Goal: Task Accomplishment & Management: Use online tool/utility

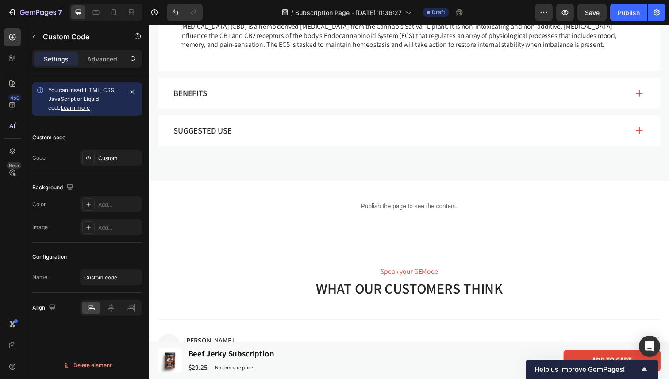
scroll to position [535, 0]
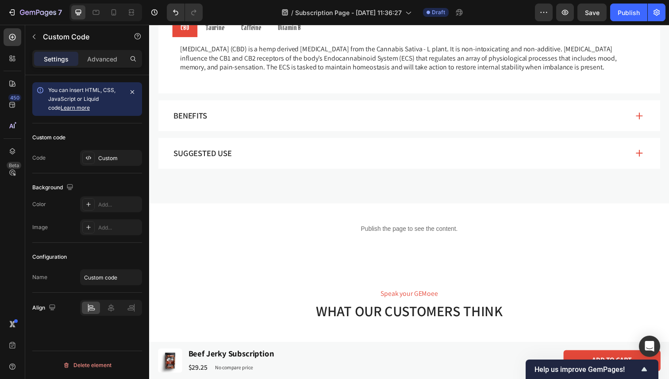
click at [403, 228] on div "Publish the page to see the content." at bounding box center [414, 233] width 531 height 23
click at [322, 233] on p "Publish the page to see the content." at bounding box center [414, 233] width 531 height 9
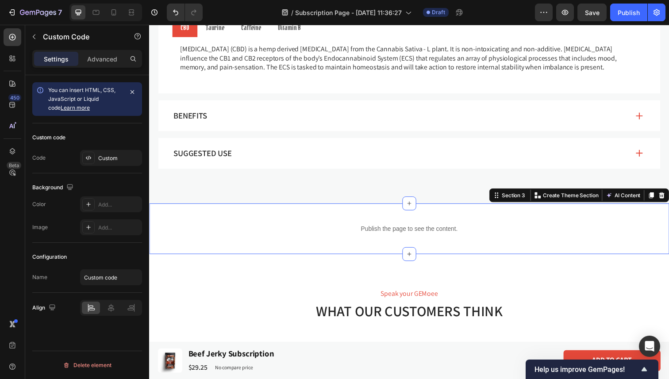
click at [338, 216] on div "Publish the page to see the content. Custom Code Section 3 You can create reusa…" at bounding box center [414, 233] width 531 height 52
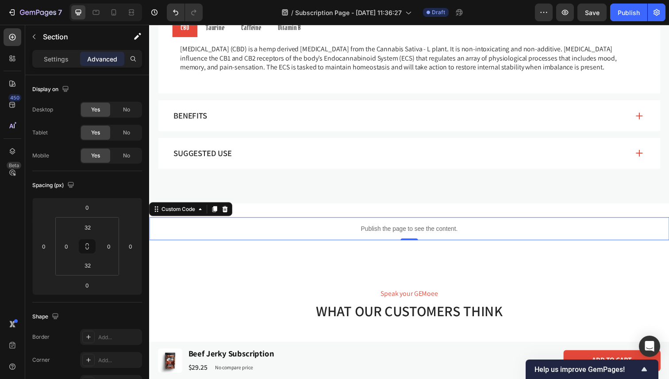
click at [358, 238] on div "Publish the page to see the content." at bounding box center [414, 233] width 531 height 23
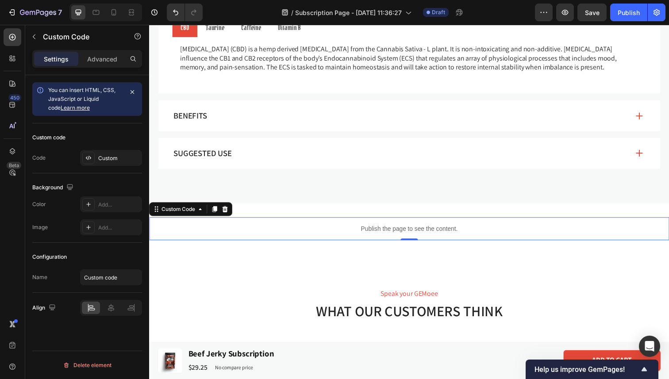
click at [368, 235] on p "Publish the page to see the content." at bounding box center [414, 233] width 531 height 9
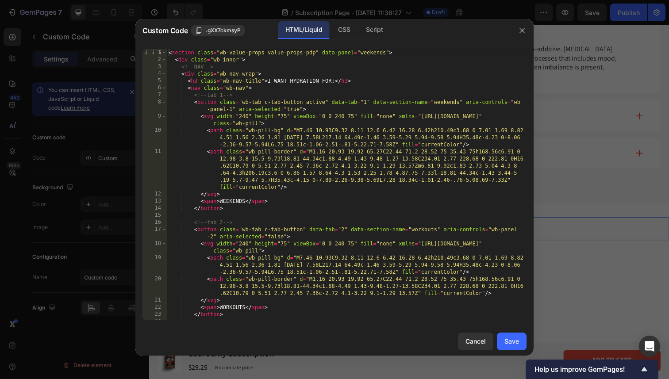
click at [308, 172] on div "< section class = "wb-value-props value-props-pdp" data-panel = "weekends" > < …" at bounding box center [347, 191] width 360 height 285
type textarea "</section>"
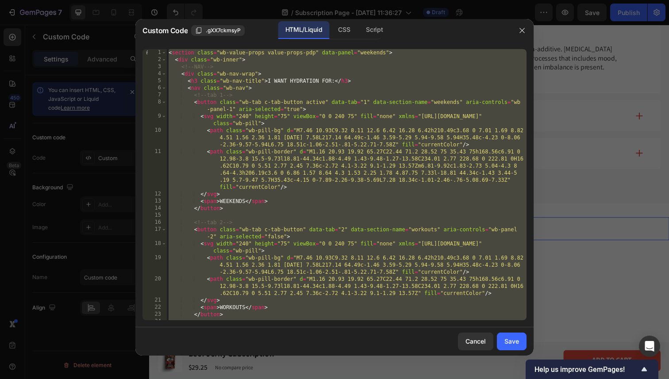
paste textarea
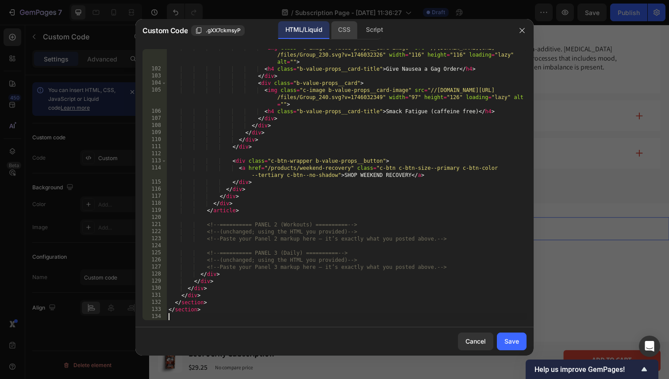
click at [342, 31] on div "CSS" at bounding box center [344, 30] width 26 height 18
type textarea "}"
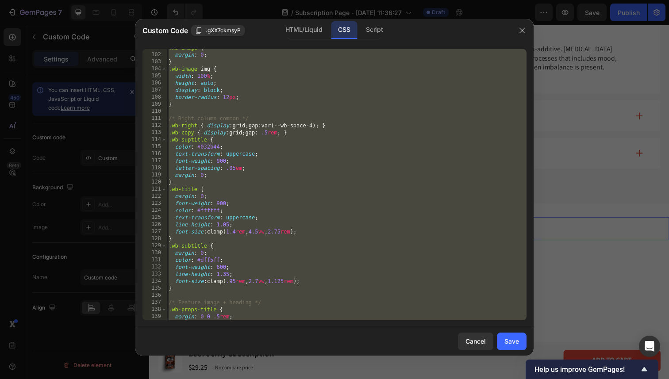
scroll to position [712, 0]
paste textarea
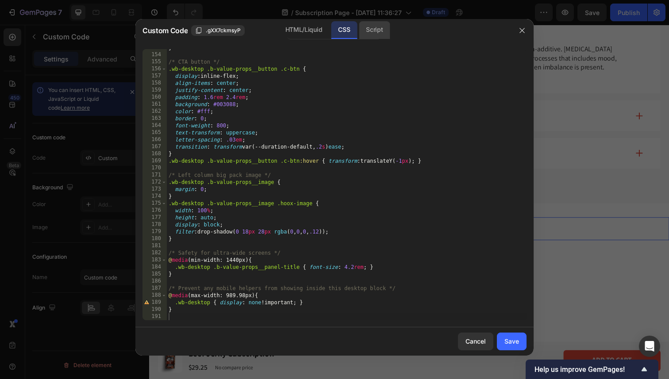
click at [378, 35] on div "Script" at bounding box center [374, 30] width 31 height 18
type textarea "})();"
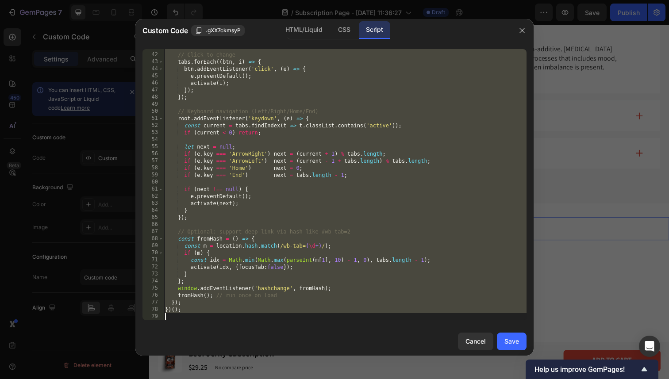
paste textarea
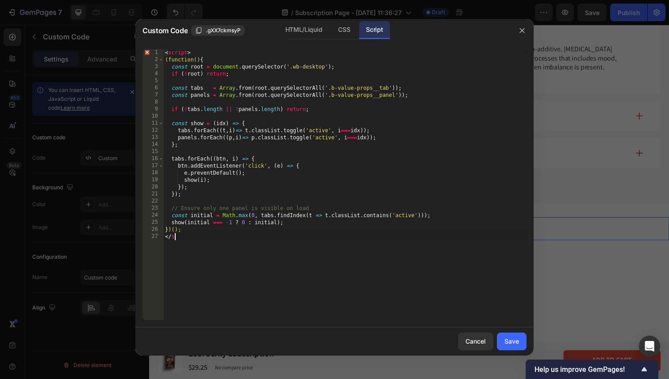
type textarea "<"
drag, startPoint x: 166, startPoint y: 59, endPoint x: 160, endPoint y: 47, distance: 13.5
click at [160, 47] on div "})(); 1 2 3 4 5 6 7 8 9 10 11 12 13 14 15 16 17 18 19 20 21 22 23 24 25 26 < sc…" at bounding box center [334, 184] width 398 height 285
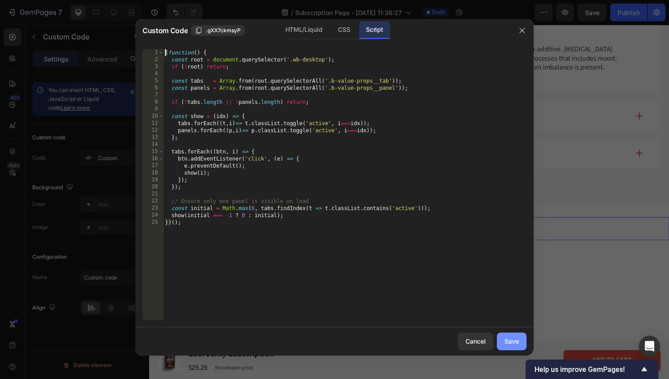
click at [500, 335] on button "Save" at bounding box center [512, 342] width 30 height 18
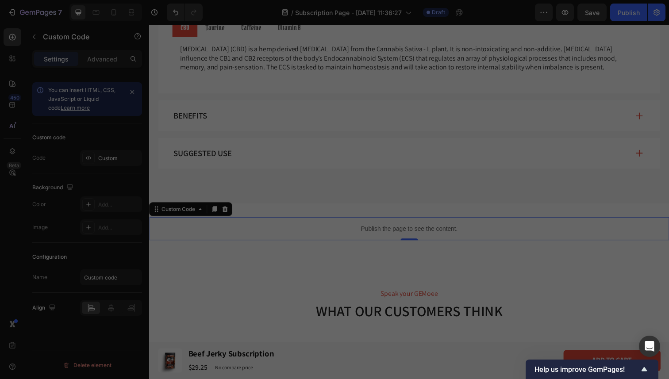
type textarea "show(initial === -1 ? 0 : initial); })();"
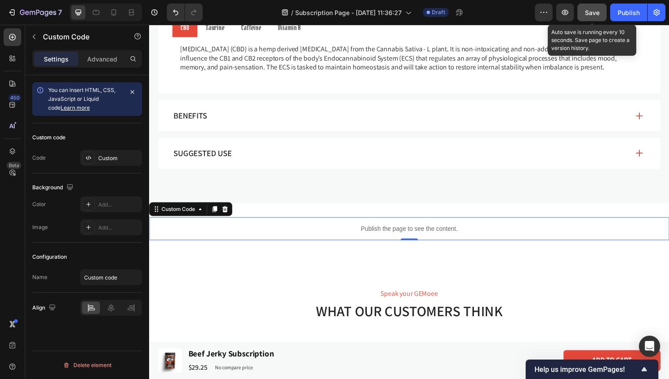
click at [595, 9] on span "Save" at bounding box center [592, 13] width 15 height 8
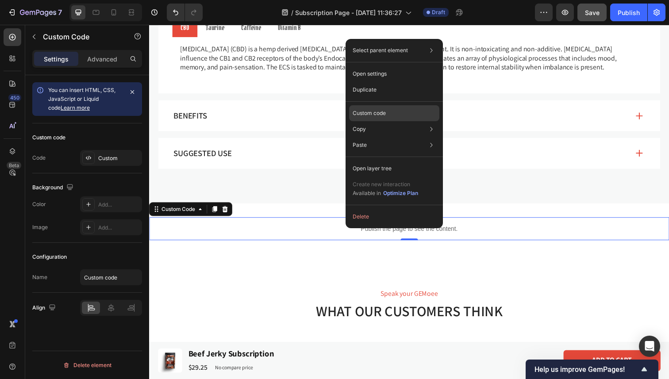
click at [374, 115] on p "Custom code" at bounding box center [368, 113] width 33 height 8
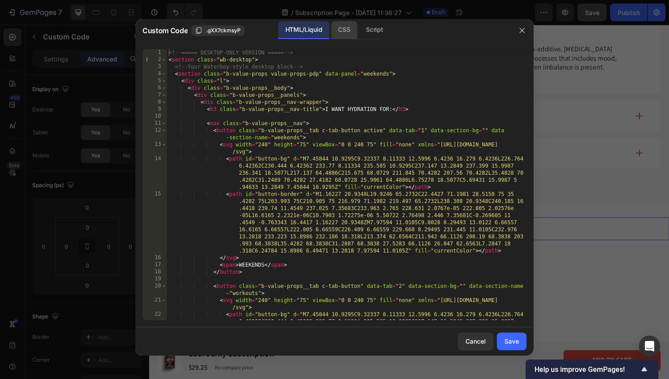
click at [349, 34] on div "CSS" at bounding box center [344, 30] width 26 height 18
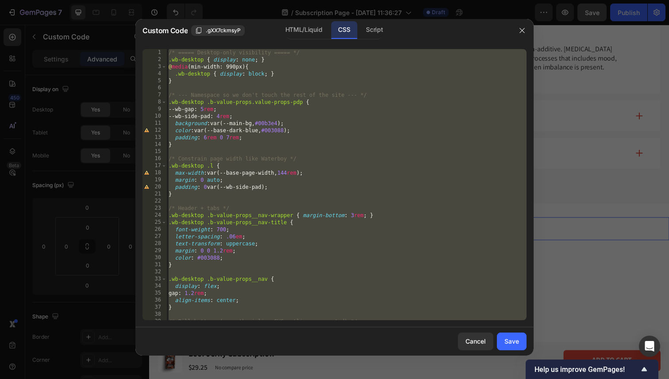
type textarea "}"
paste textarea
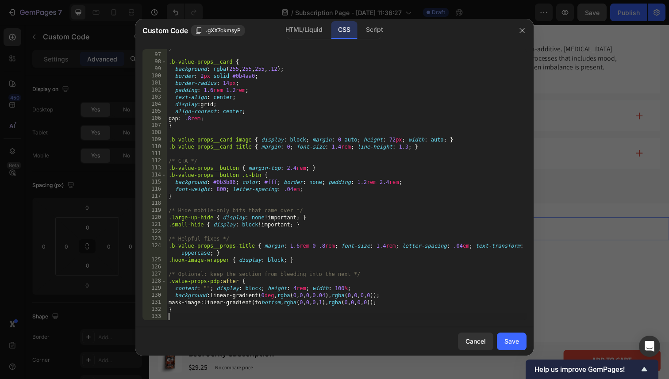
scroll to position [677, 0]
click at [374, 28] on div "Script" at bounding box center [374, 30] width 31 height 18
type textarea "show(initial === -1 ? 0 : initial); })();"
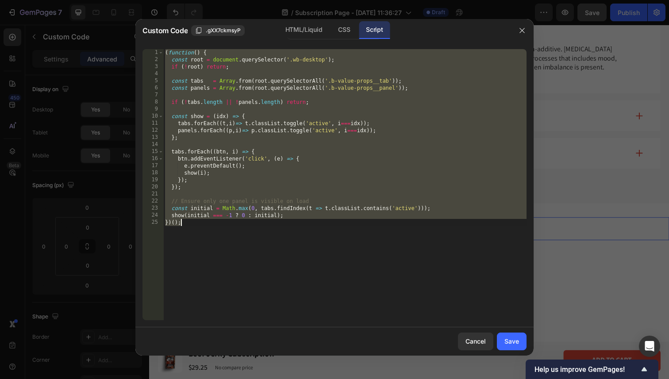
paste textarea
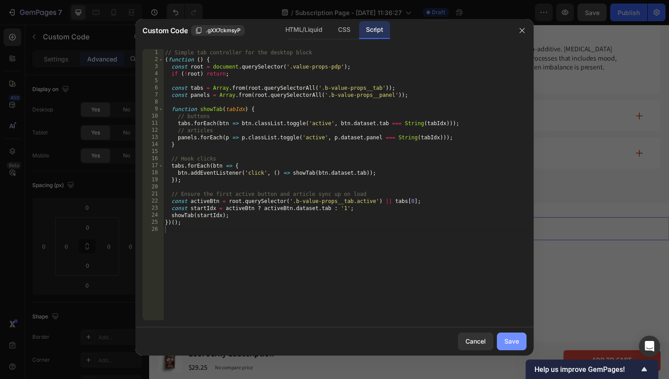
click at [506, 339] on div "Save" at bounding box center [511, 341] width 15 height 9
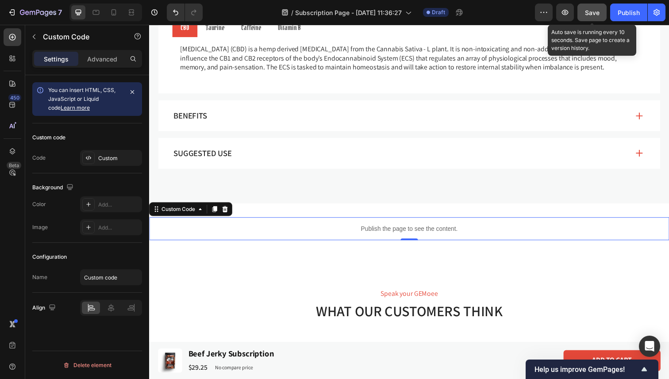
click at [588, 19] on button "Save" at bounding box center [591, 13] width 29 height 18
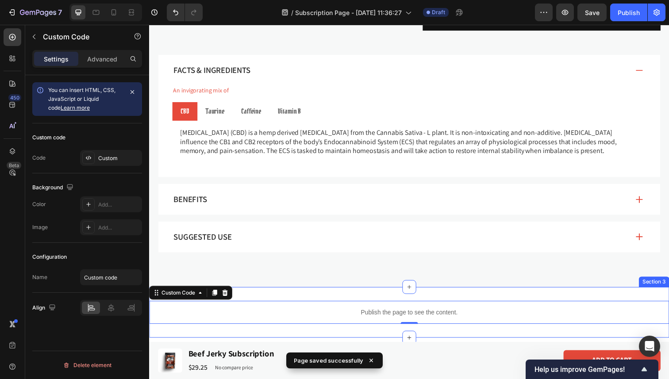
scroll to position [447, 0]
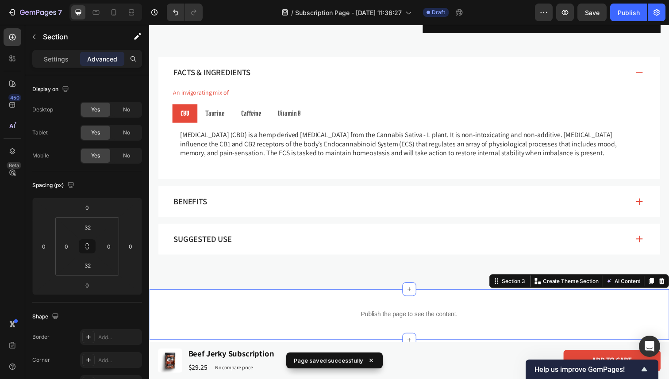
click at [283, 304] on div "Publish the page to see the content. Custom Code Section 3 You can create reusa…" at bounding box center [414, 321] width 531 height 52
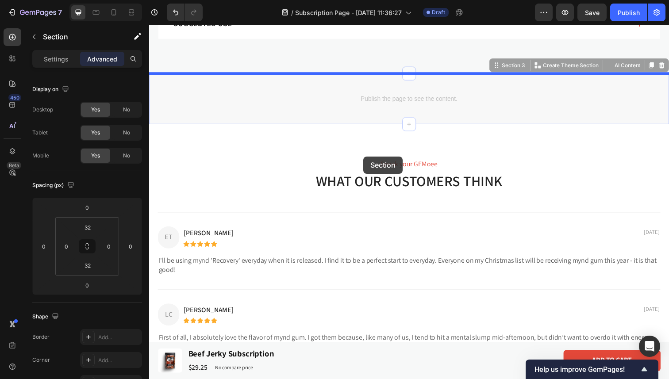
scroll to position [667, 0]
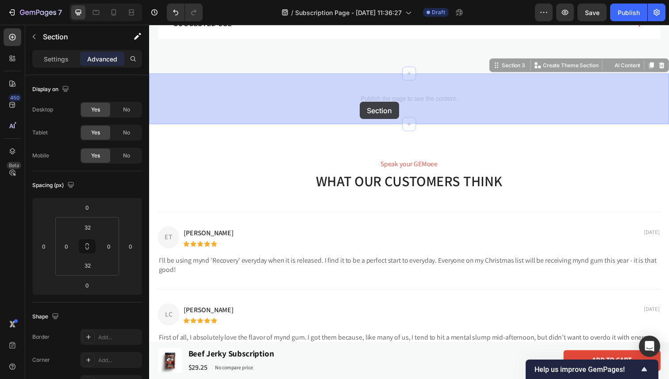
drag, startPoint x: 503, startPoint y: 288, endPoint x: 364, endPoint y: 103, distance: 231.5
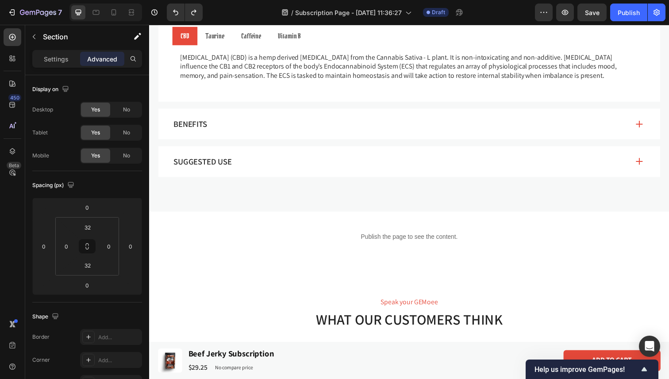
scroll to position [526, 0]
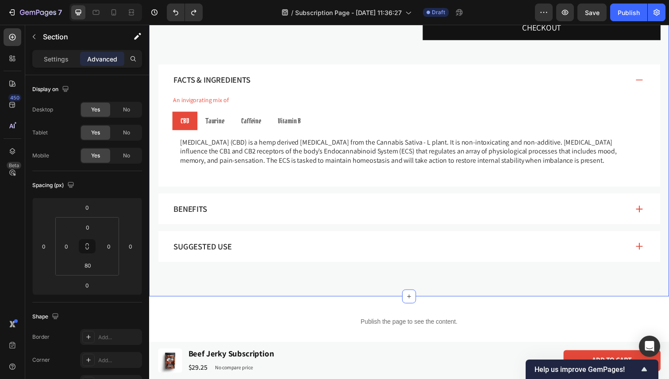
scroll to position [426, 0]
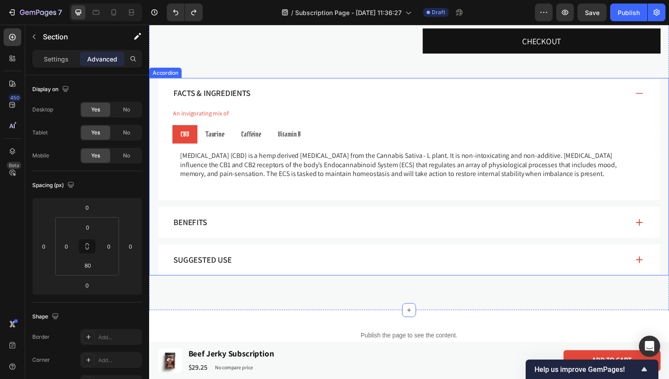
click at [353, 88] on div "Facts & Ingredients" at bounding box center [405, 95] width 466 height 14
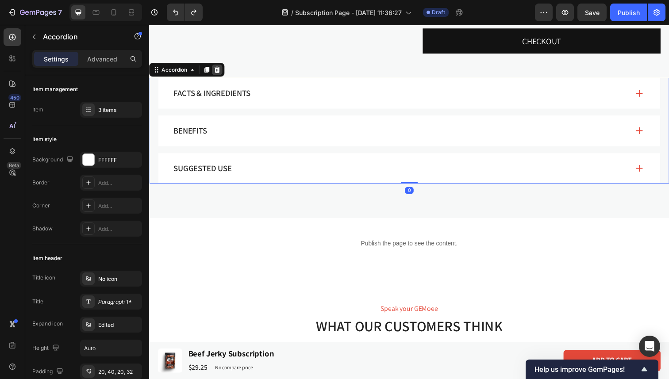
click at [220, 72] on icon at bounding box center [219, 71] width 6 height 6
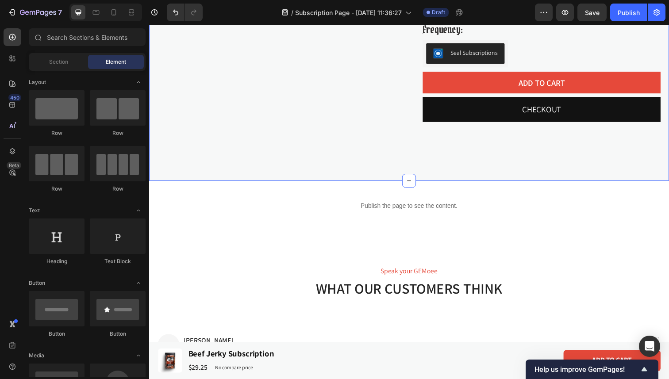
scroll to position [352, 0]
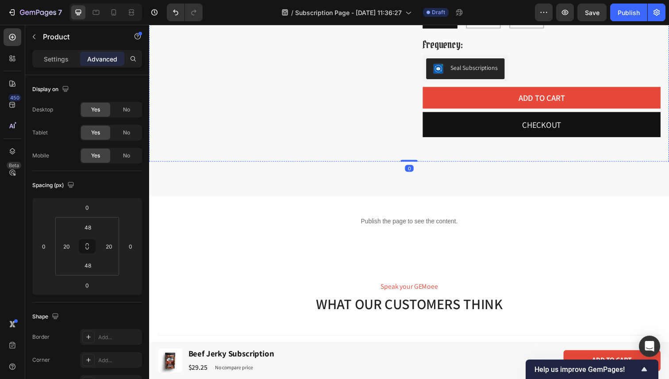
scroll to position [364, 0]
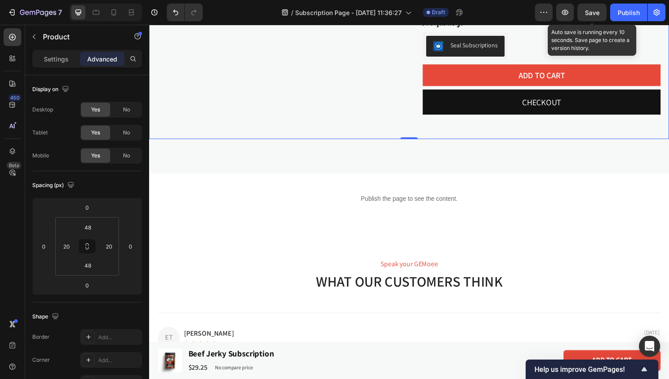
click at [598, 10] on span "Save" at bounding box center [592, 13] width 15 height 8
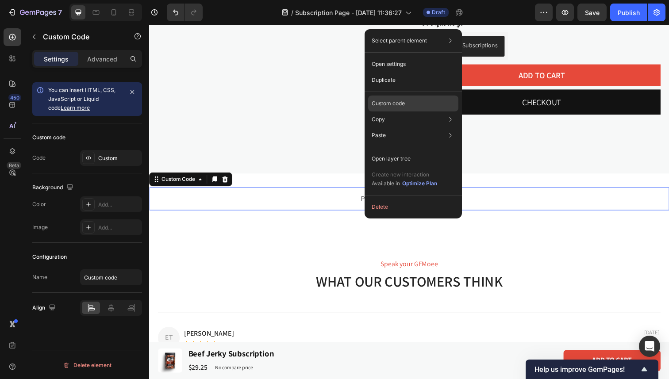
click at [402, 101] on p "Custom code" at bounding box center [388, 104] width 33 height 8
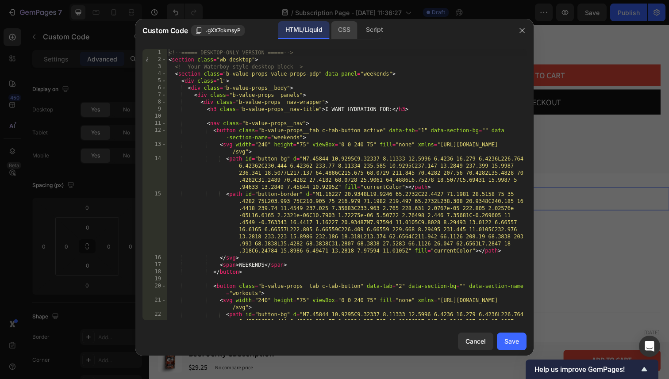
click at [347, 24] on div "CSS" at bounding box center [344, 30] width 26 height 18
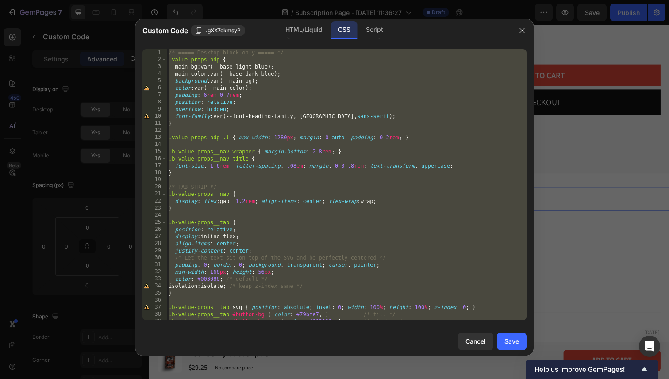
type textarea "}"
paste textarea
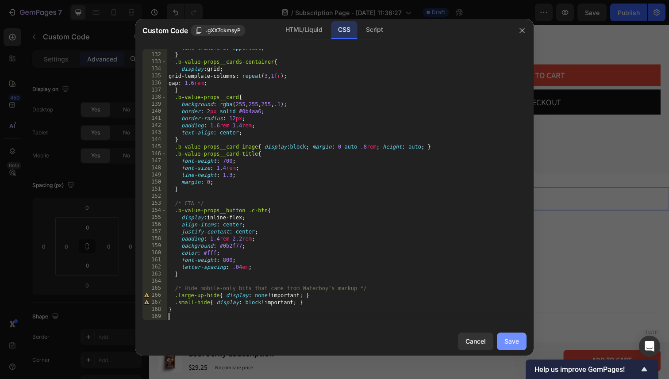
click at [503, 337] on button "Save" at bounding box center [512, 342] width 30 height 18
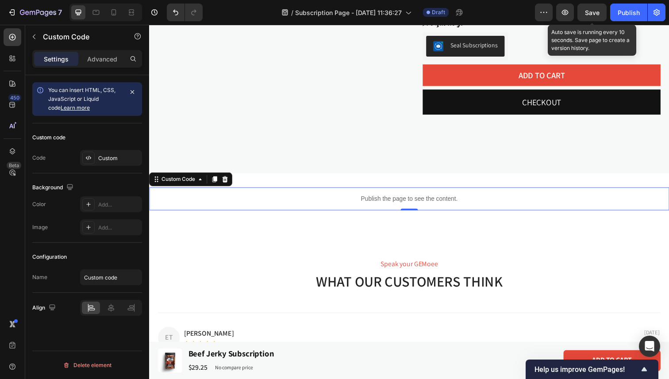
click at [587, 11] on span "Save" at bounding box center [592, 13] width 15 height 8
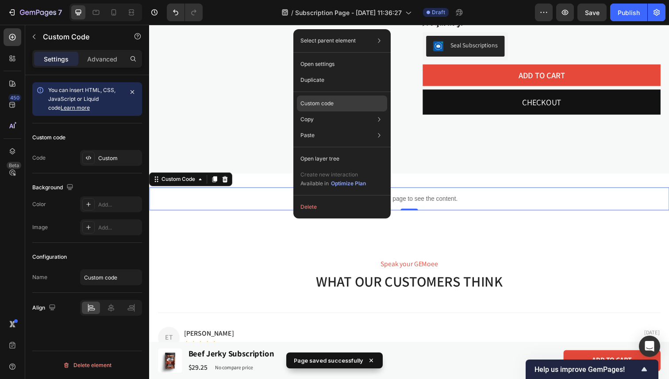
click at [328, 104] on p "Custom code" at bounding box center [316, 104] width 33 height 8
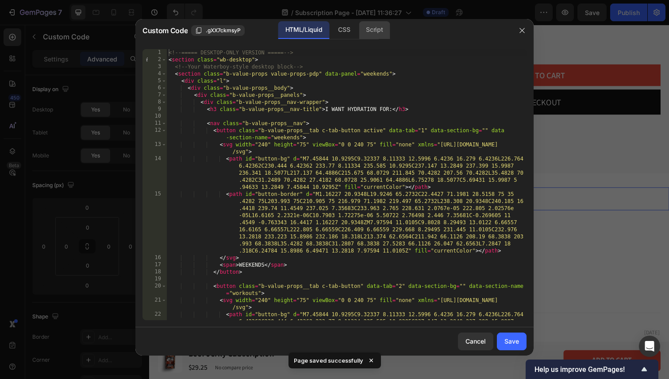
click at [374, 27] on div "Script" at bounding box center [374, 30] width 31 height 18
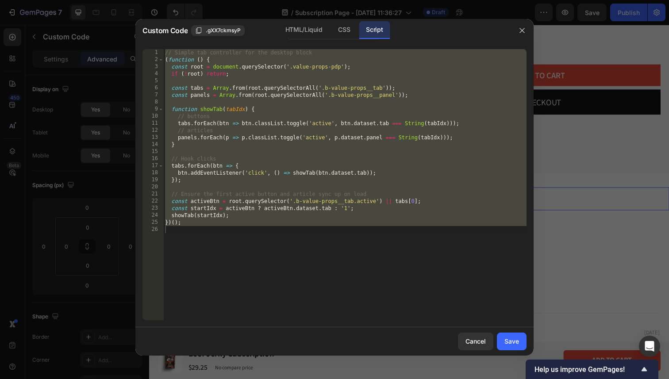
type textarea "})();"
paste textarea
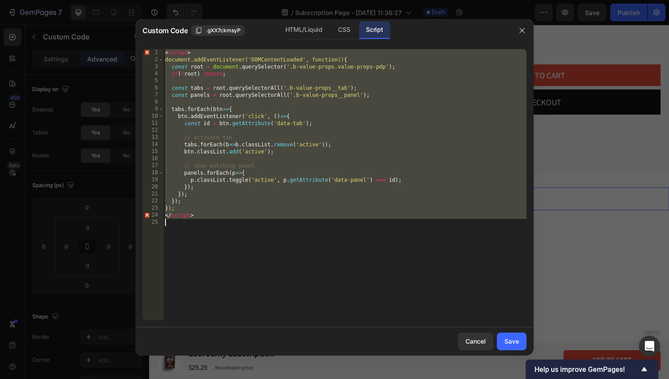
type textarea "})();"
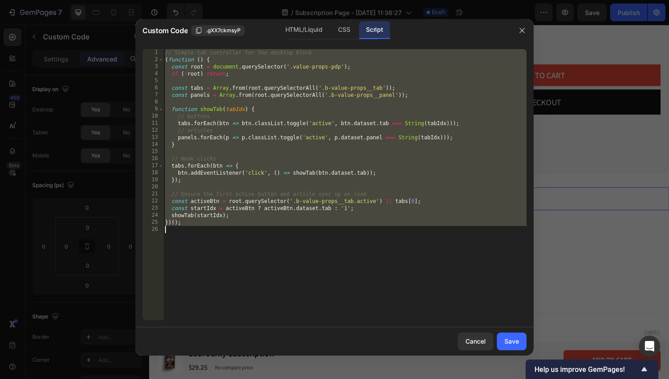
click at [197, 231] on div "// Simple tab controller for the desktop block ( function ( ) { const root = do…" at bounding box center [344, 191] width 363 height 285
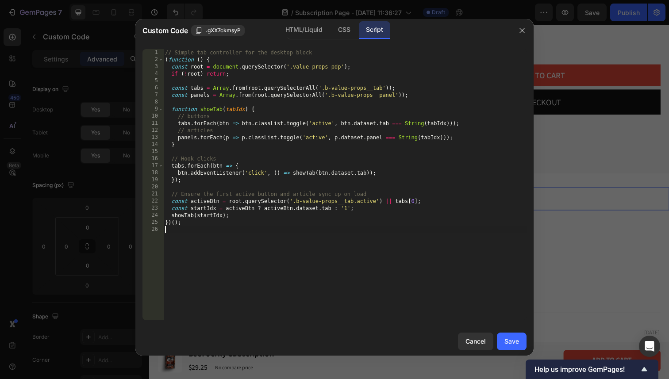
paste textarea "<script>"
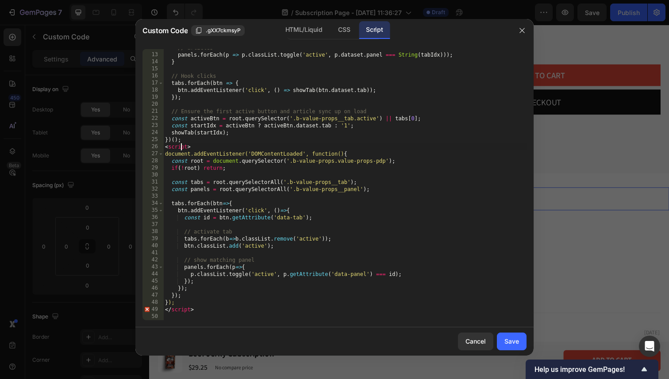
click at [180, 148] on div "// articles panels . forEach ( p => p . classList . toggle ( 'active' , p . dat…" at bounding box center [344, 186] width 363 height 285
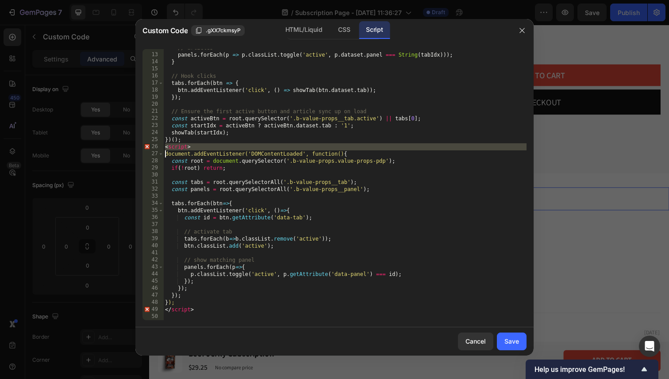
scroll to position [76, 0]
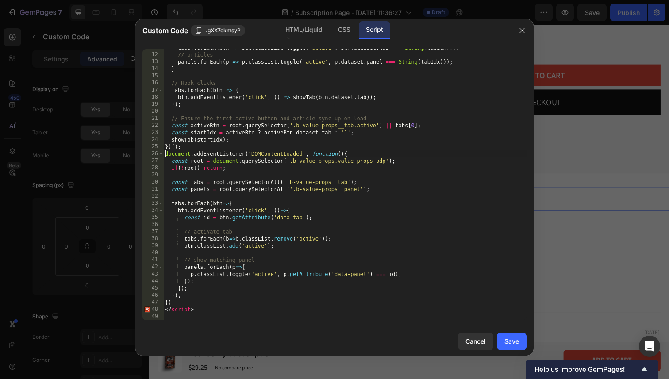
click at [176, 313] on div "tabs . forEach ( btn => btn . classList . toggle ( 'active' , btn . dataset . t…" at bounding box center [344, 186] width 363 height 285
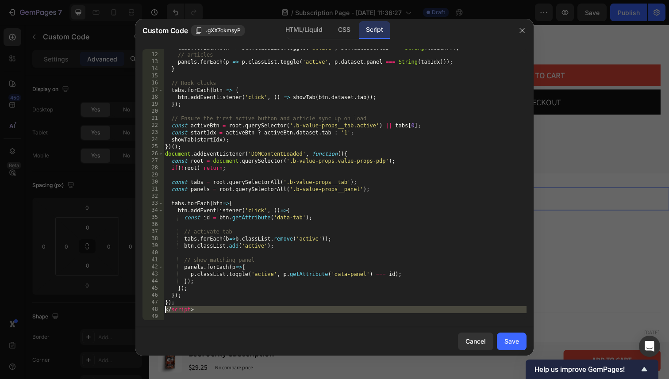
type textarea "="
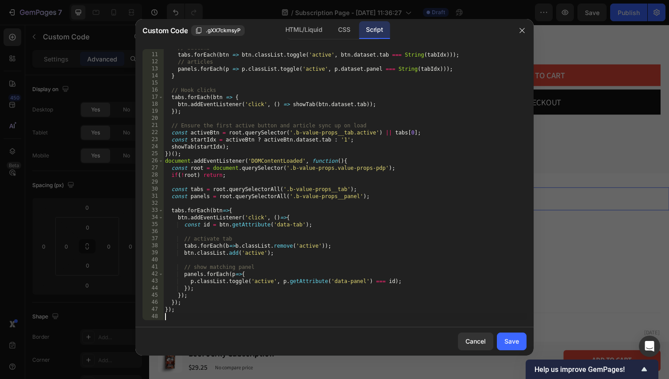
scroll to position [61, 0]
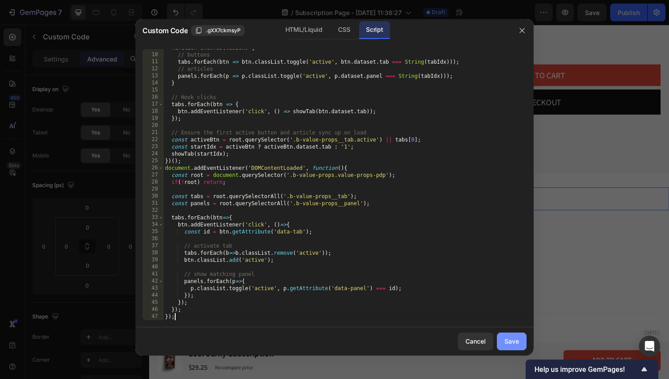
type textarea "});"
click at [506, 342] on div "Save" at bounding box center [511, 341] width 15 height 9
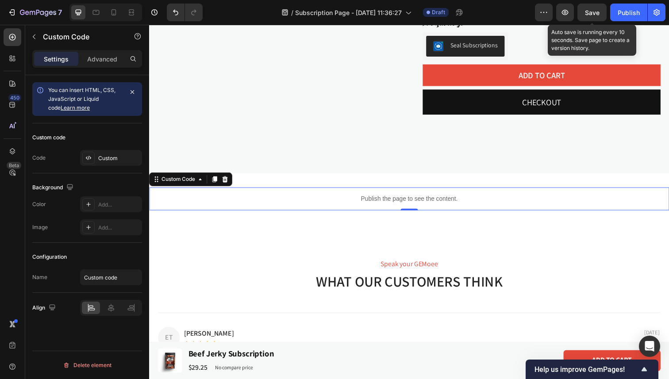
click at [591, 8] on div "Save" at bounding box center [592, 12] width 15 height 9
click at [181, 11] on button "Undo/Redo" at bounding box center [176, 13] width 18 height 18
click at [194, 15] on icon "Undo/Redo" at bounding box center [193, 13] width 5 height 6
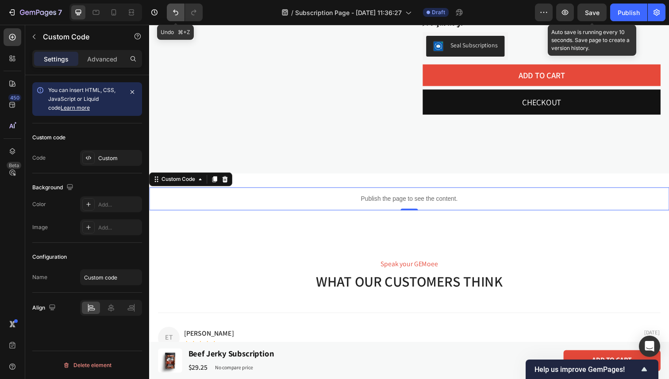
click at [177, 15] on icon "Undo/Redo" at bounding box center [175, 13] width 5 height 6
click at [588, 15] on span "Save" at bounding box center [592, 13] width 15 height 8
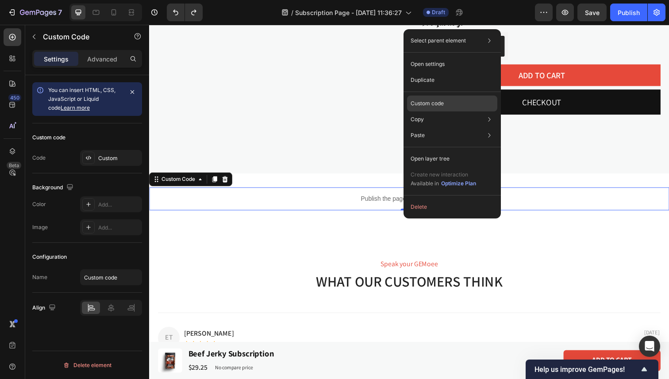
click at [429, 102] on p "Custom code" at bounding box center [426, 104] width 33 height 8
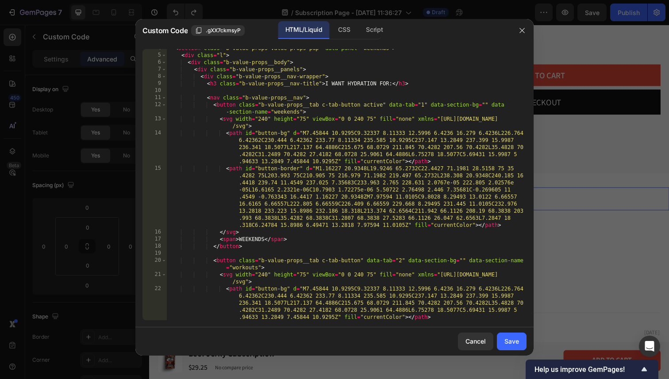
scroll to position [0, 0]
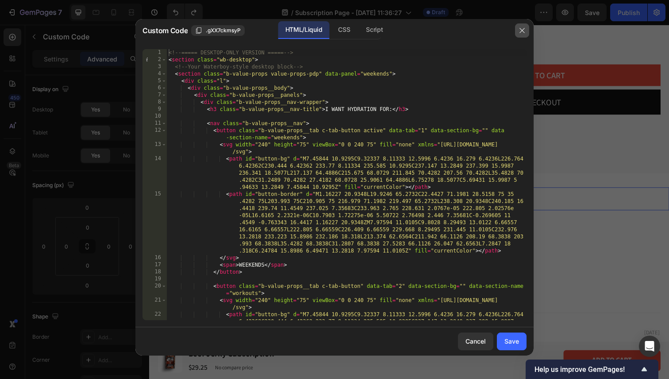
click at [523, 27] on icon "button" at bounding box center [521, 30] width 7 height 7
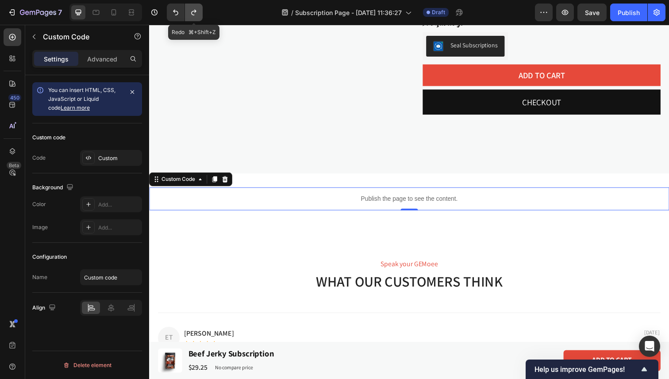
click at [195, 10] on icon "Undo/Redo" at bounding box center [193, 12] width 9 height 9
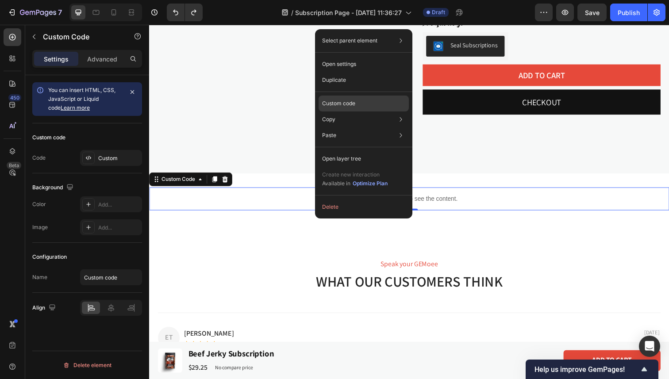
click at [347, 100] on p "Custom code" at bounding box center [338, 104] width 33 height 8
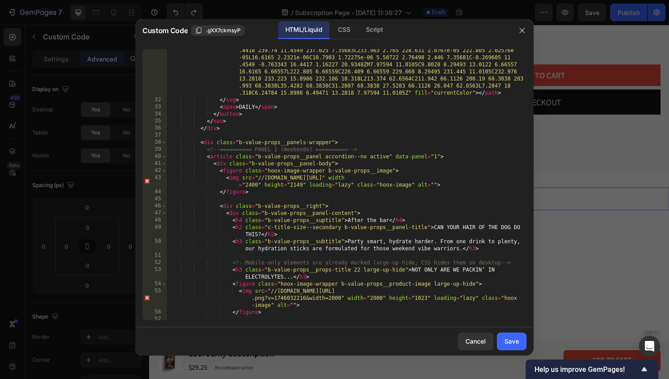
scroll to position [469, 0]
drag, startPoint x: 257, startPoint y: 178, endPoint x: 487, endPoint y: 178, distance: 229.5
click at [487, 178] on div "< path id = "button-border" d = "M1.16227 20.9348L19.9246 65.2732C22.4427 71.19…" at bounding box center [347, 204] width 360 height 342
paste textarea "[URL][DOMAIN_NAME]"
type textarea "<img src="[URL][DOMAIN_NAME]" width="2400" height="2149" loading="lazy" class="…"
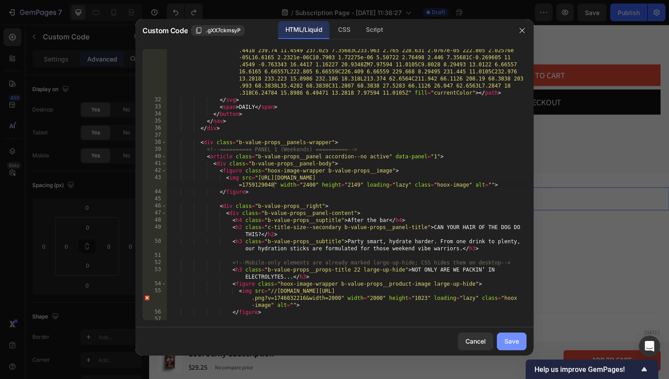
click at [516, 337] on div "Save" at bounding box center [511, 341] width 15 height 9
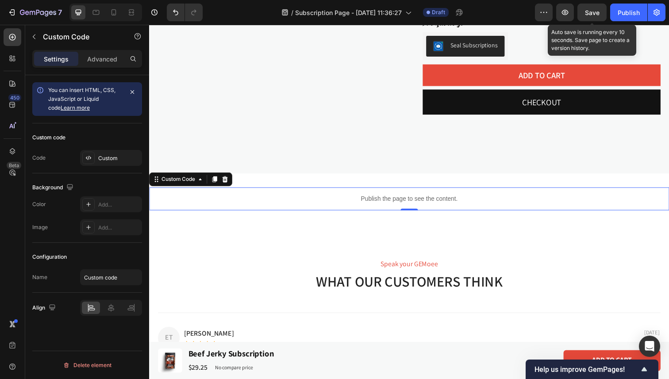
click at [594, 8] on div "Save" at bounding box center [592, 12] width 15 height 9
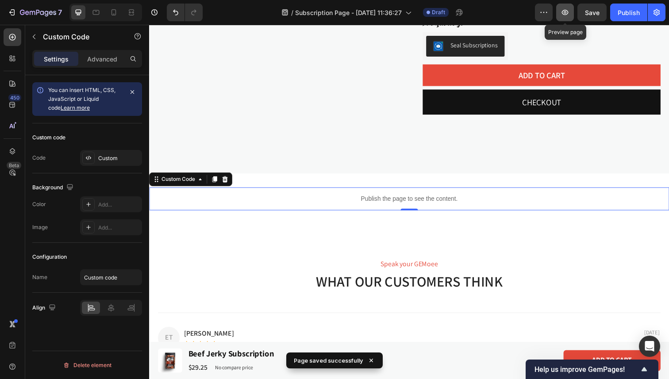
click at [564, 11] on icon "button" at bounding box center [564, 12] width 3 height 3
